Goal: Use online tool/utility: Use online tool/utility

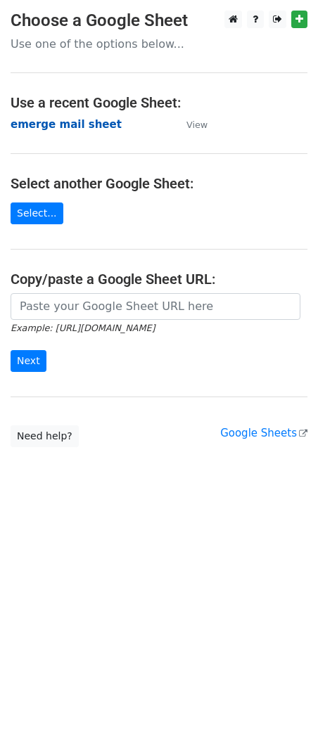
click at [61, 122] on strong "emerge mail sheet" at bounding box center [66, 124] width 111 height 13
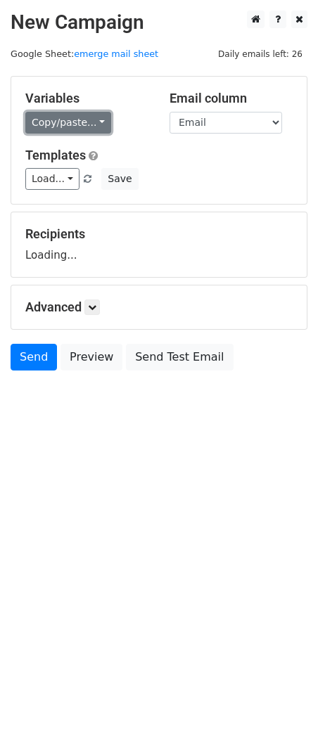
click at [80, 117] on link "Copy/paste..." at bounding box center [68, 123] width 86 height 22
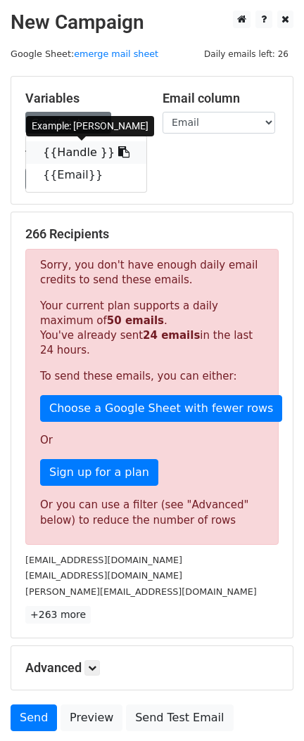
click at [118, 151] on icon at bounding box center [123, 151] width 11 height 11
